Goal: Task Accomplishment & Management: Manage account settings

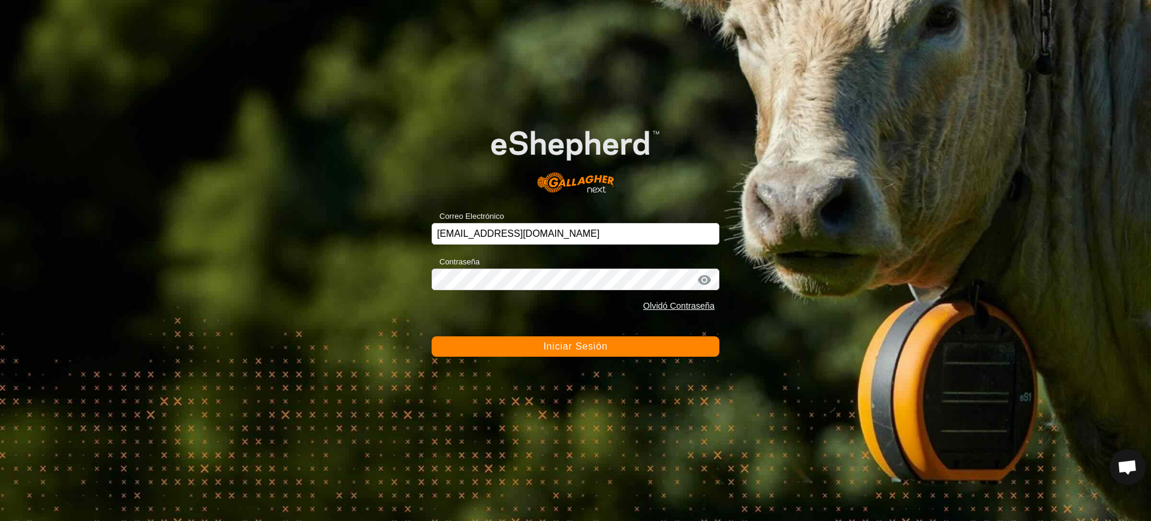
scroll to position [912, 0]
click at [557, 339] on button "Iniciar Sesión" at bounding box center [576, 346] width 288 height 20
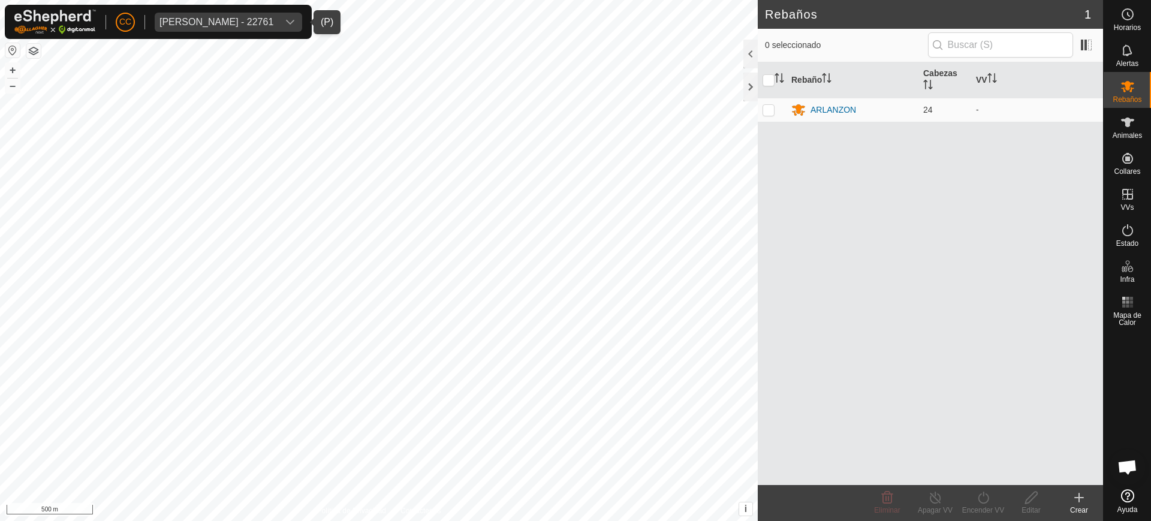
click at [251, 18] on div "[PERSON_NAME] - 22761" at bounding box center [217, 22] width 114 height 10
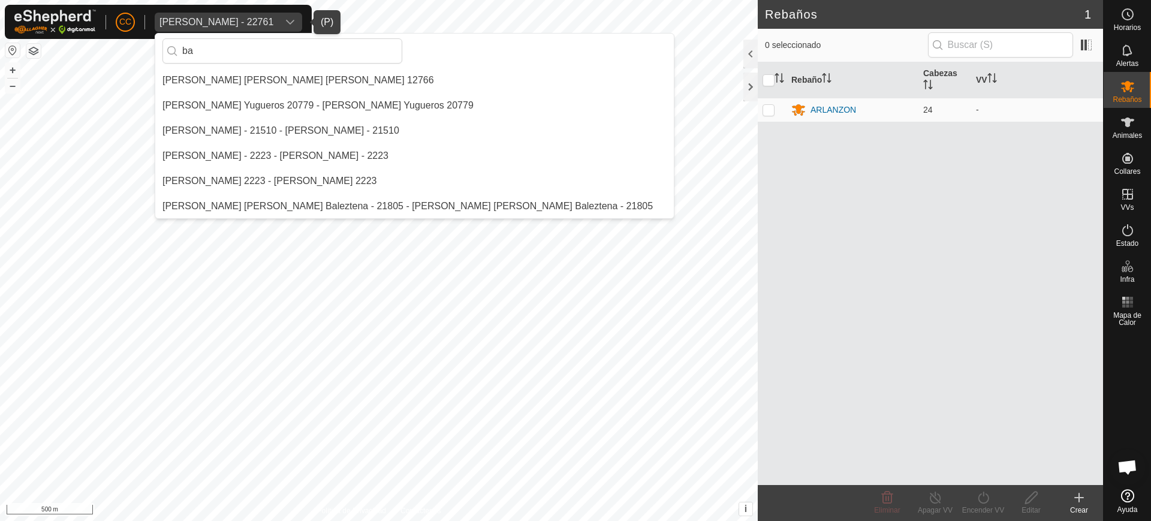
type input "b"
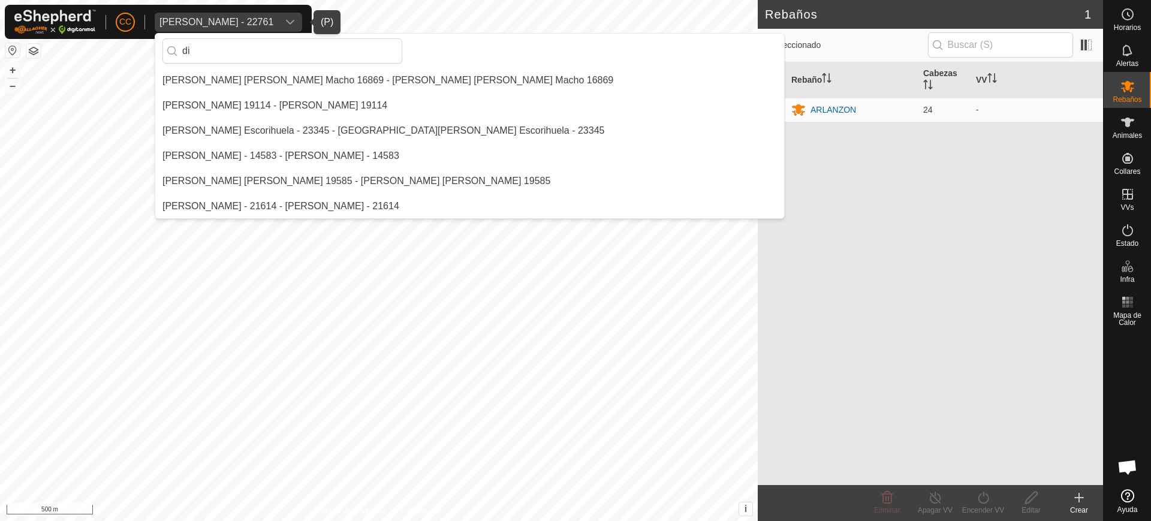
type input "d"
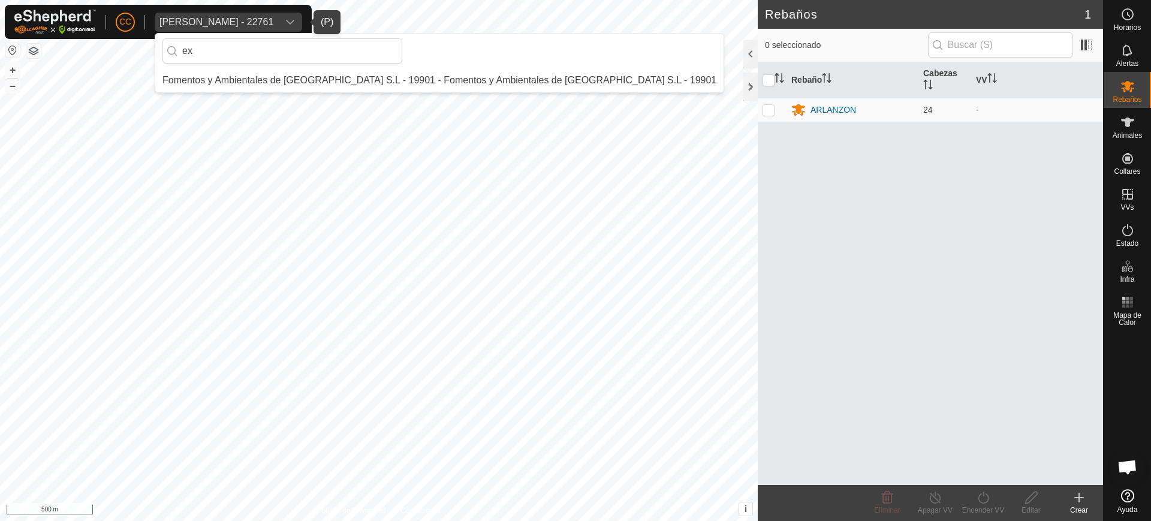
type input "e"
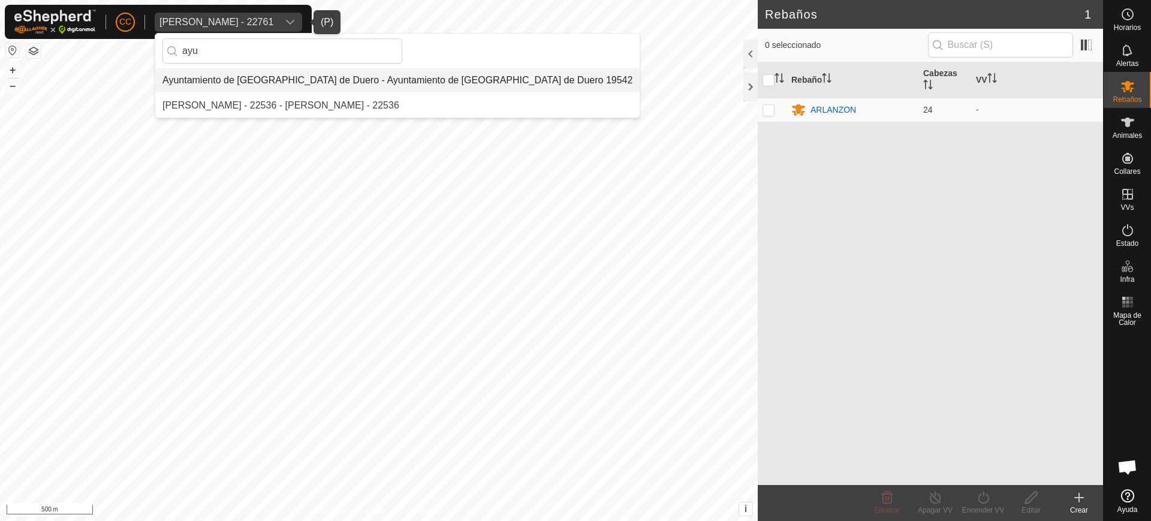
type input "ayu"
click at [266, 73] on li "Ayuntamiento de [GEOGRAPHIC_DATA] de Duero - Ayuntamiento de [GEOGRAPHIC_DATA] …" at bounding box center [397, 80] width 485 height 24
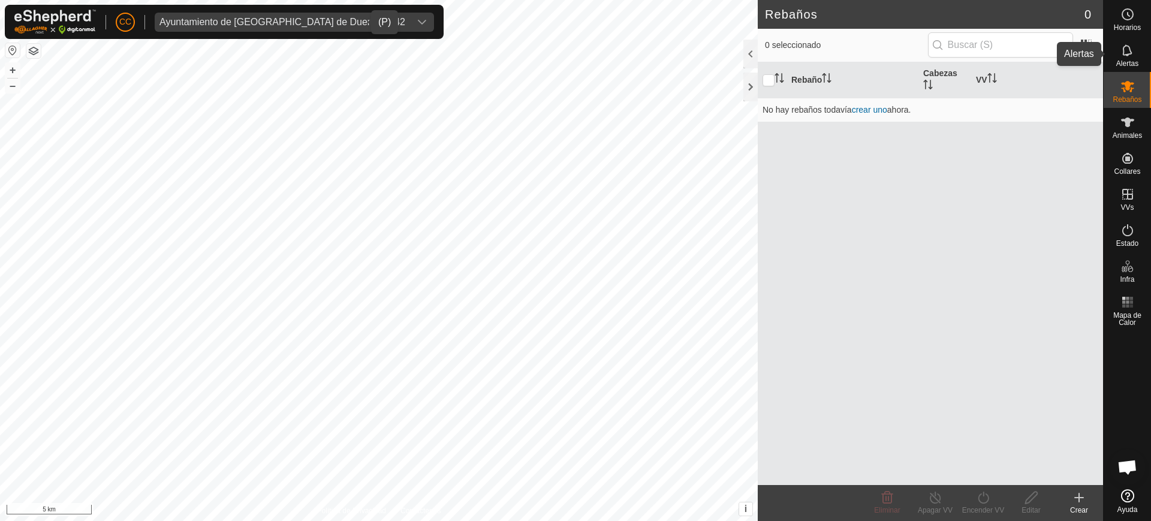
click at [1117, 60] on span "Alertas" at bounding box center [1128, 63] width 22 height 7
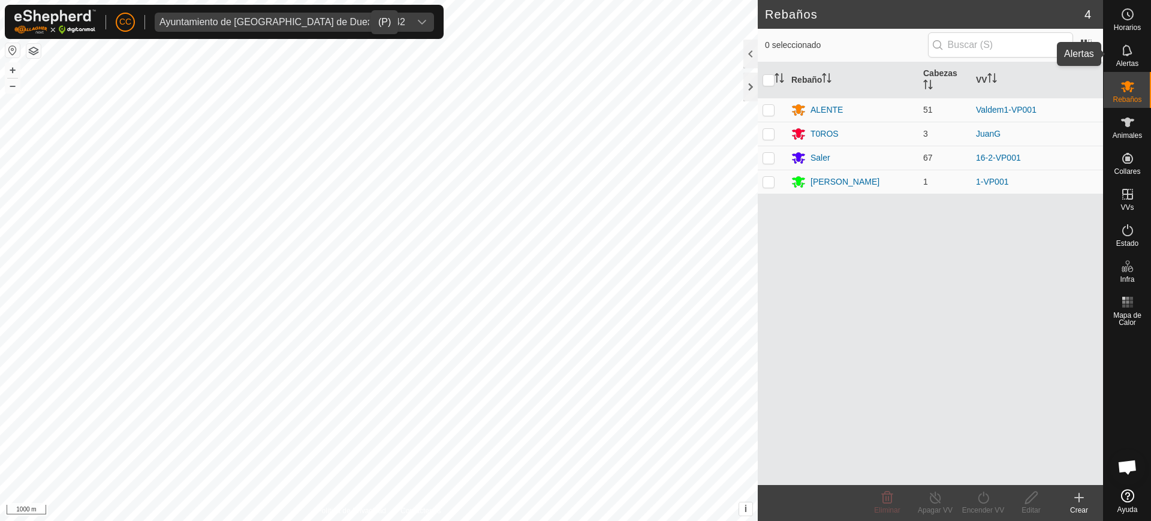
click at [1124, 58] on es-notification-svg-icon at bounding box center [1128, 50] width 22 height 19
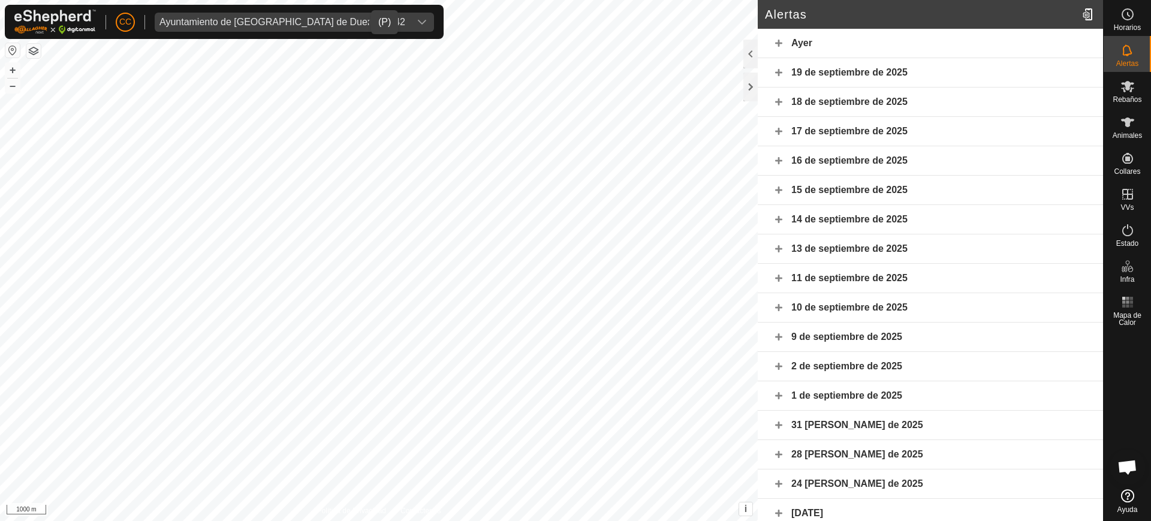
click at [769, 67] on div "19 de septiembre de 2025" at bounding box center [930, 72] width 345 height 29
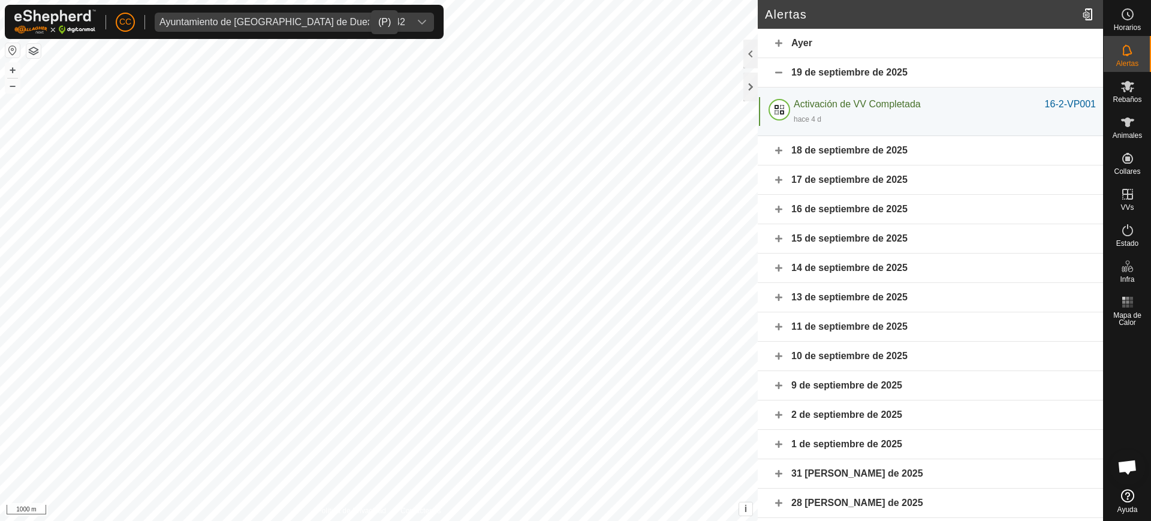
click at [772, 146] on div "18 de septiembre de 2025" at bounding box center [930, 150] width 345 height 29
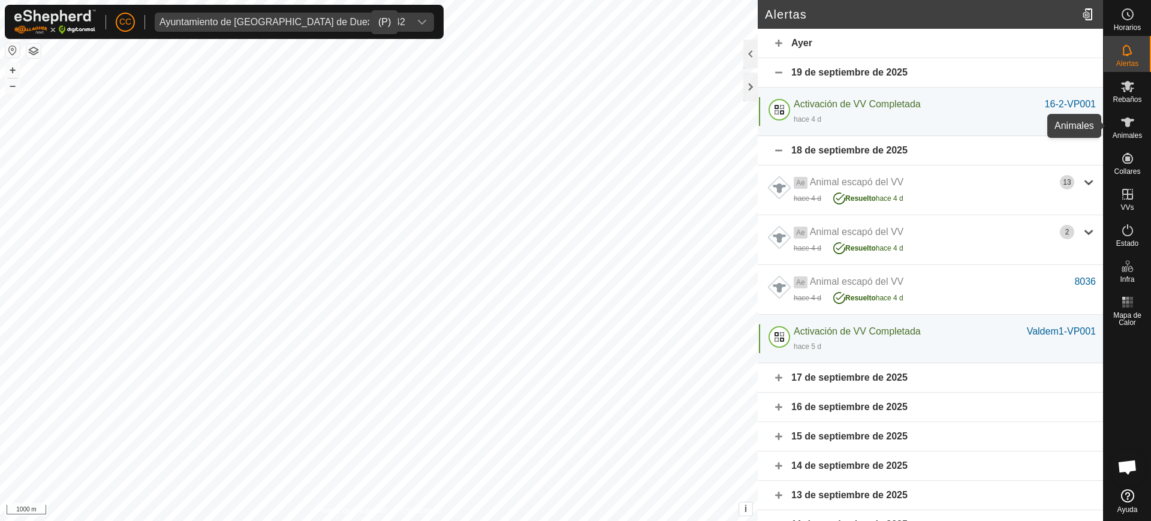
click at [1124, 121] on icon at bounding box center [1127, 123] width 13 height 10
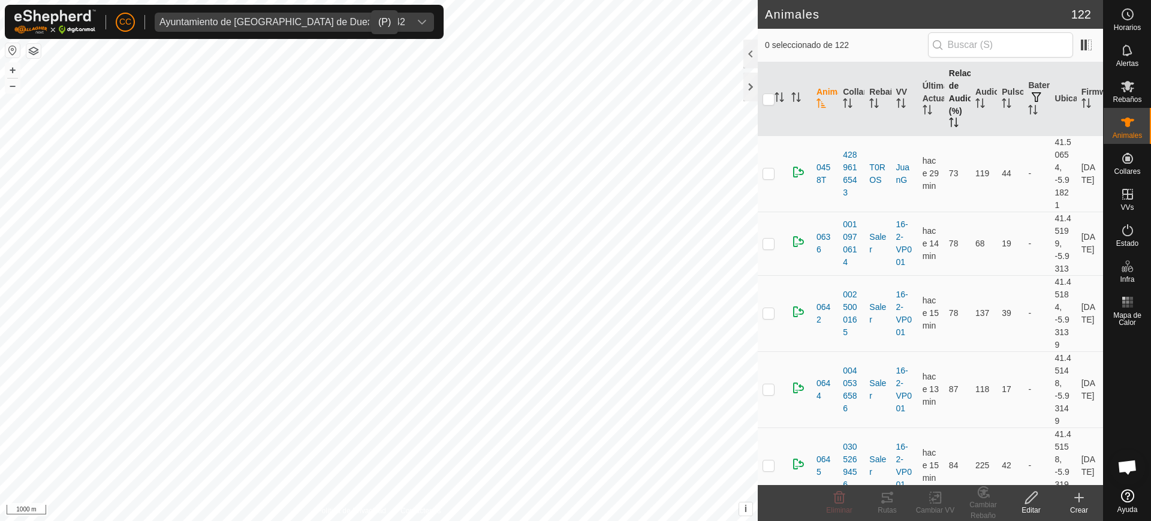
click at [953, 98] on th "Relación de Audio (%)" at bounding box center [957, 99] width 26 height 74
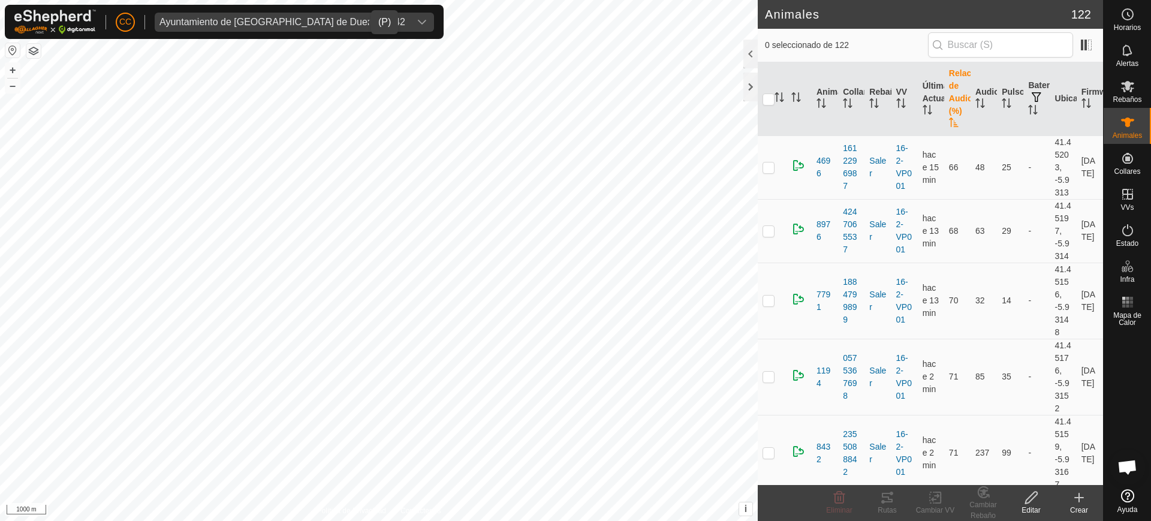
click at [953, 98] on th "Relación de Audio (%)" at bounding box center [957, 99] width 26 height 74
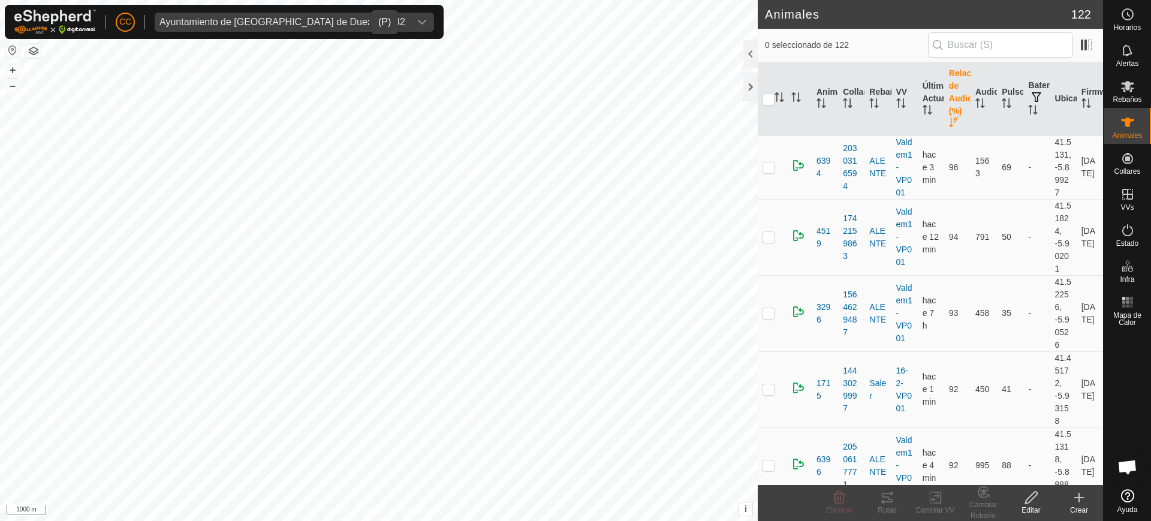
click at [953, 98] on th "Relación de Audio (%)" at bounding box center [957, 99] width 26 height 74
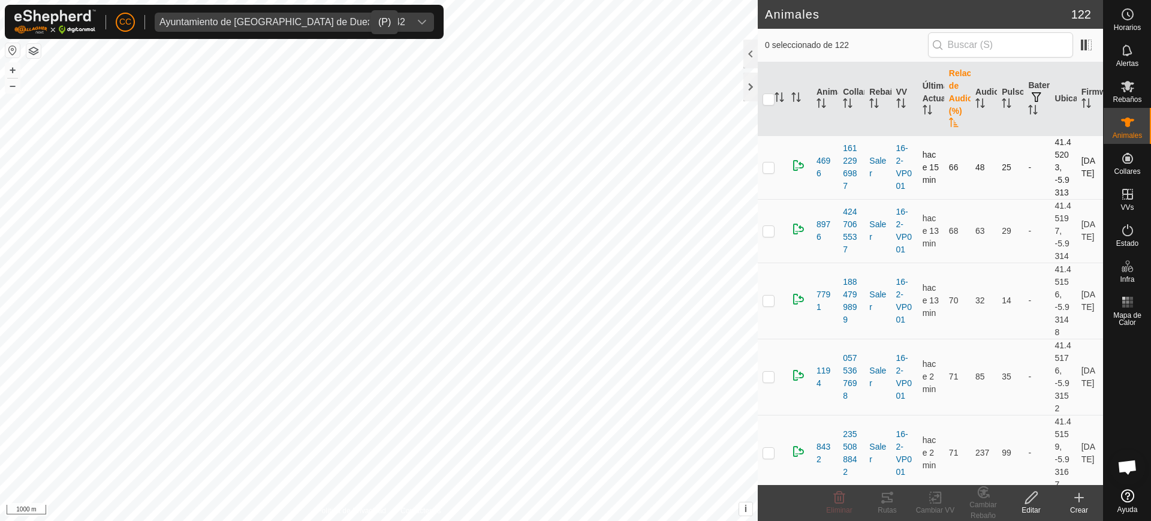
click at [771, 165] on p-checkbox at bounding box center [769, 168] width 12 height 10
checkbox input "true"
